Goal: Navigation & Orientation: Find specific page/section

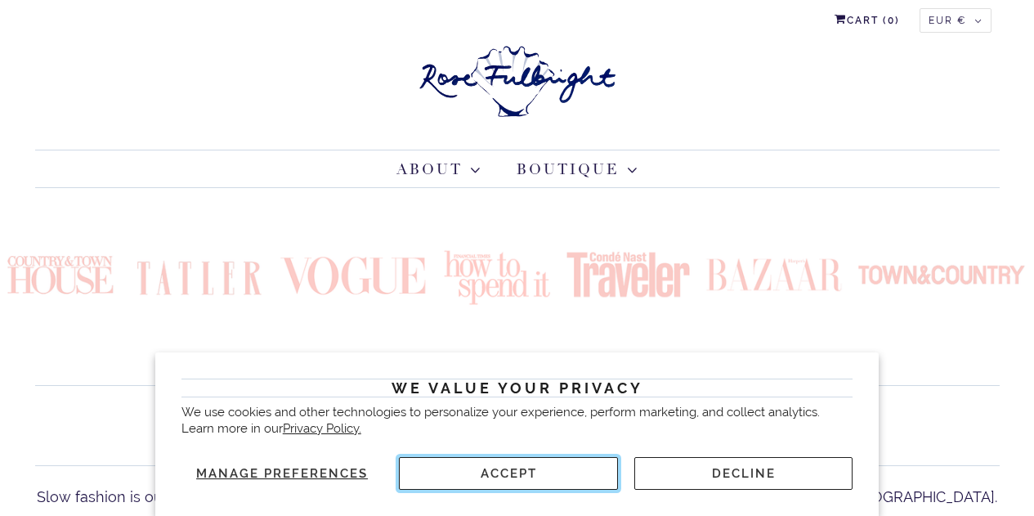
click at [533, 469] on button "Accept" at bounding box center [508, 473] width 218 height 33
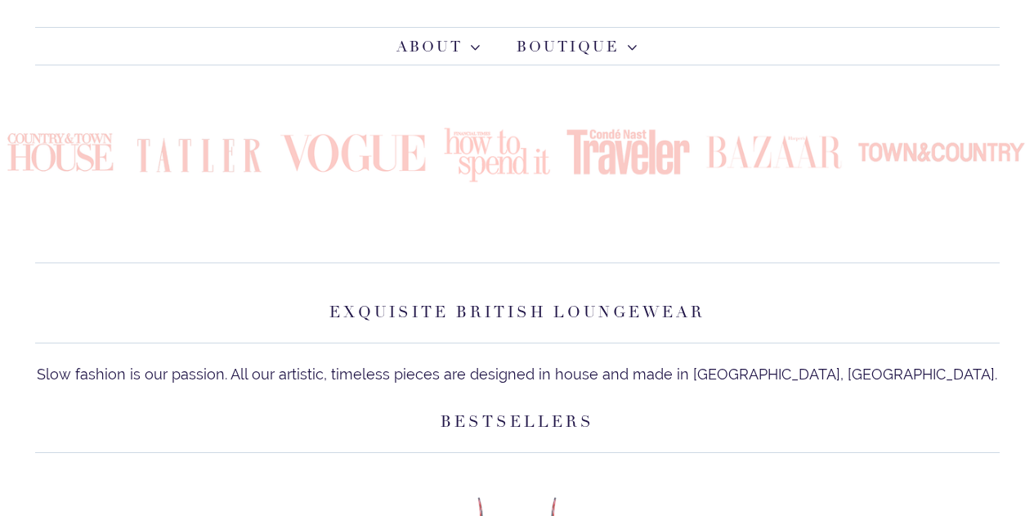
scroll to position [113, 0]
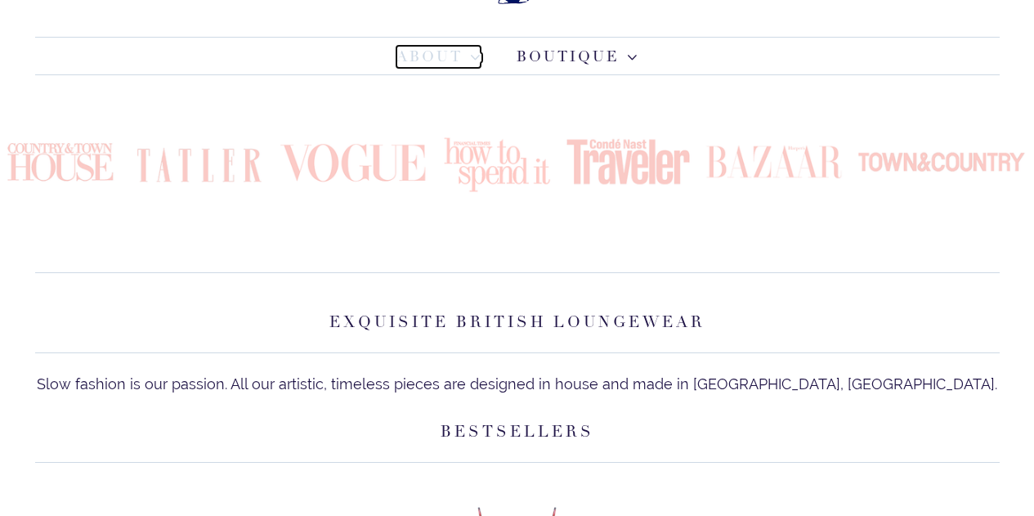
click at [472, 56] on span at bounding box center [473, 57] width 18 height 9
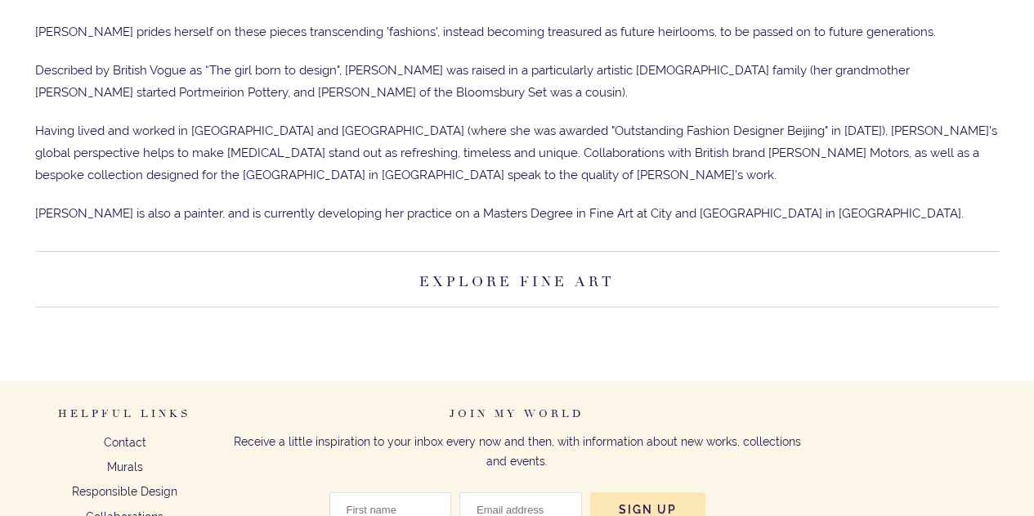
scroll to position [858, 0]
click at [555, 280] on link "Explore Fine Art" at bounding box center [516, 283] width 195 height 18
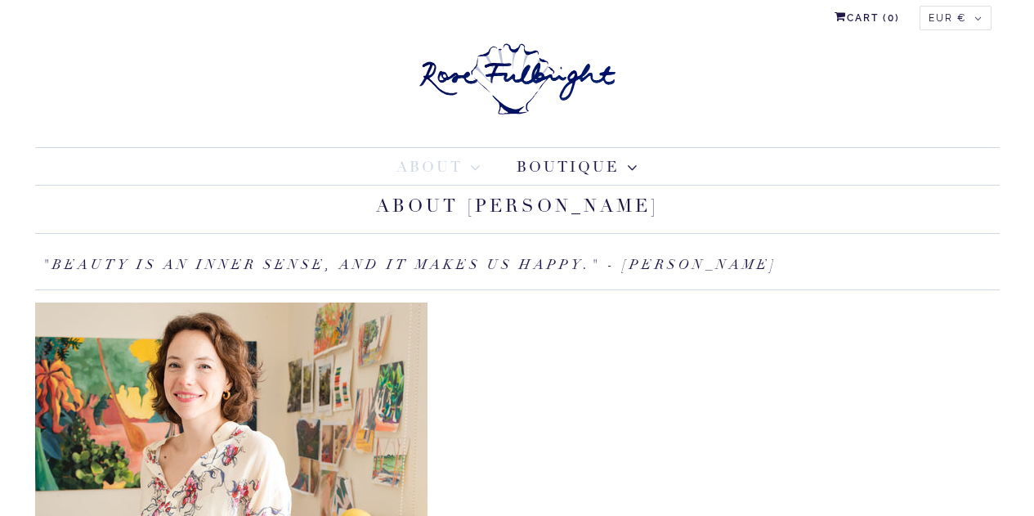
scroll to position [0, 0]
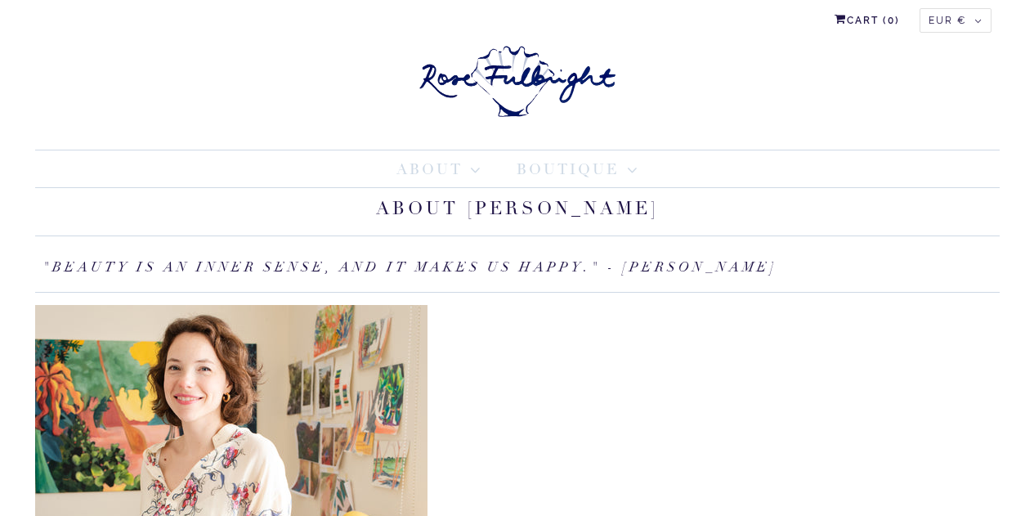
click at [616, 172] on link "Boutique" at bounding box center [577, 170] width 121 height 22
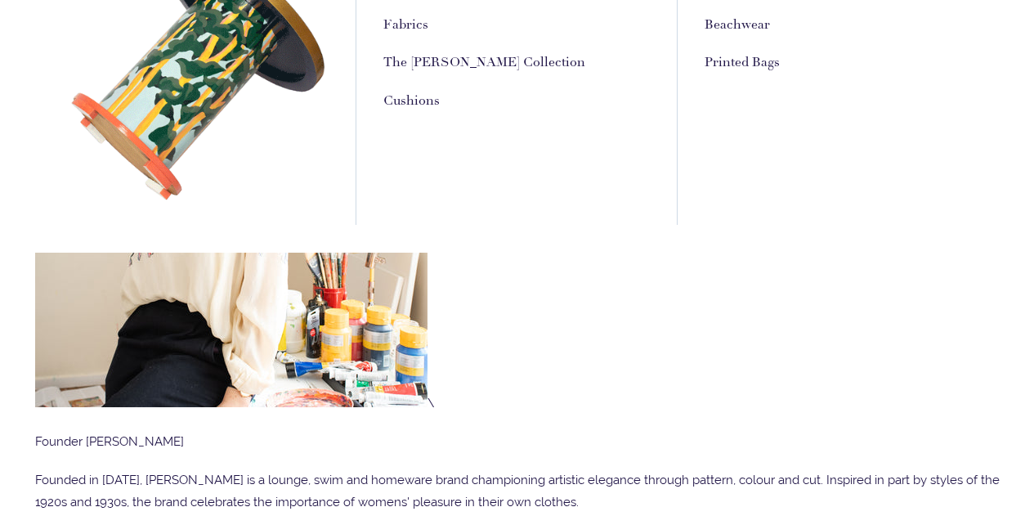
scroll to position [289, 0]
click at [418, 104] on link "Cushions" at bounding box center [411, 101] width 56 height 17
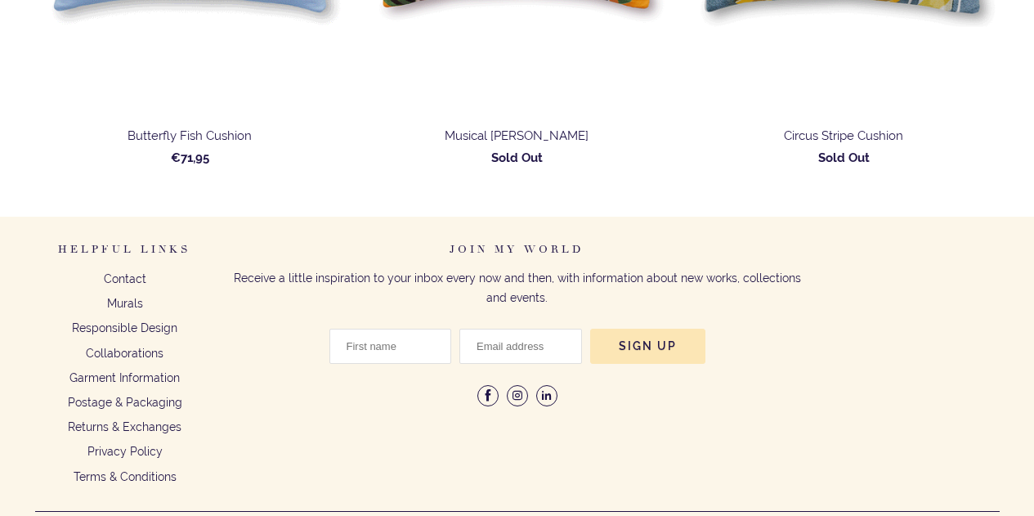
scroll to position [1884, 0]
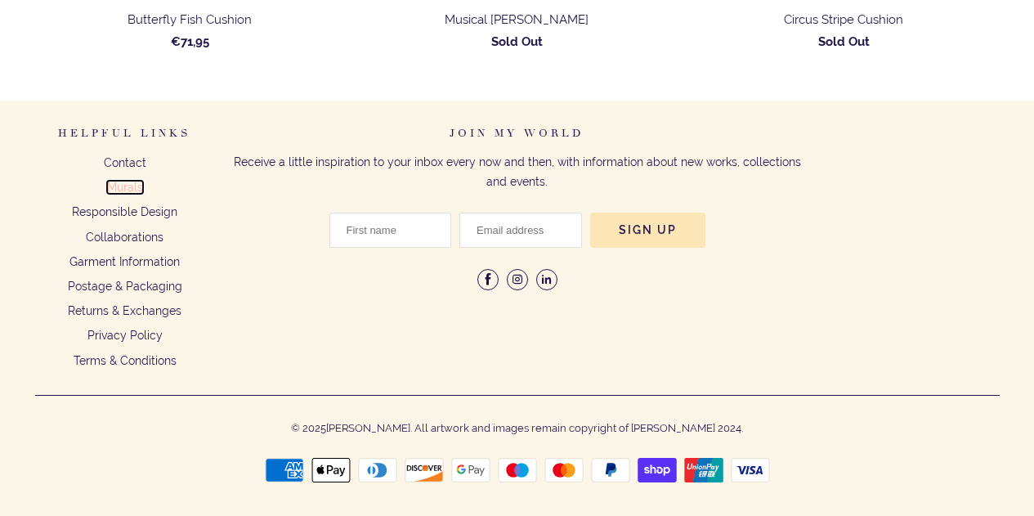
click at [128, 187] on link "Murals" at bounding box center [125, 187] width 36 height 13
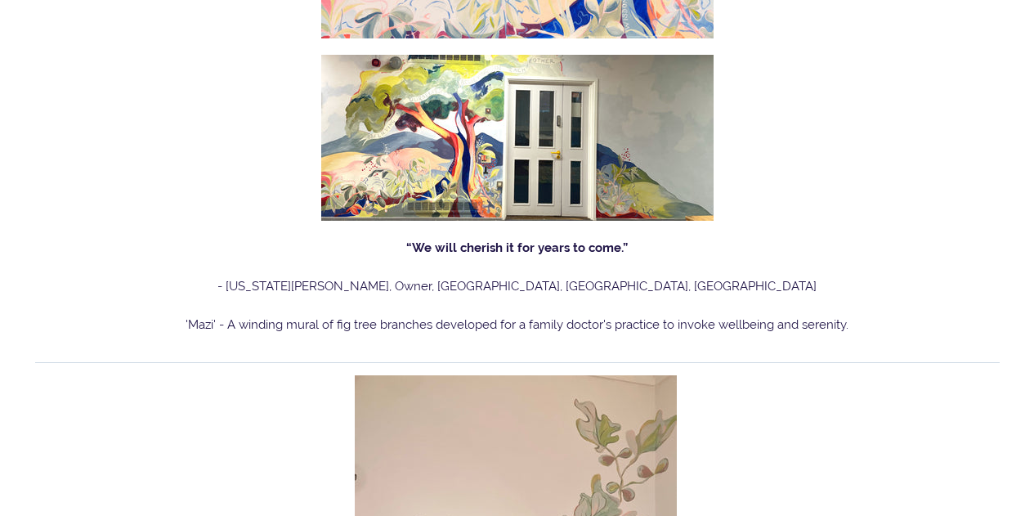
scroll to position [2348, 0]
